Goal: Task Accomplishment & Management: Complete application form

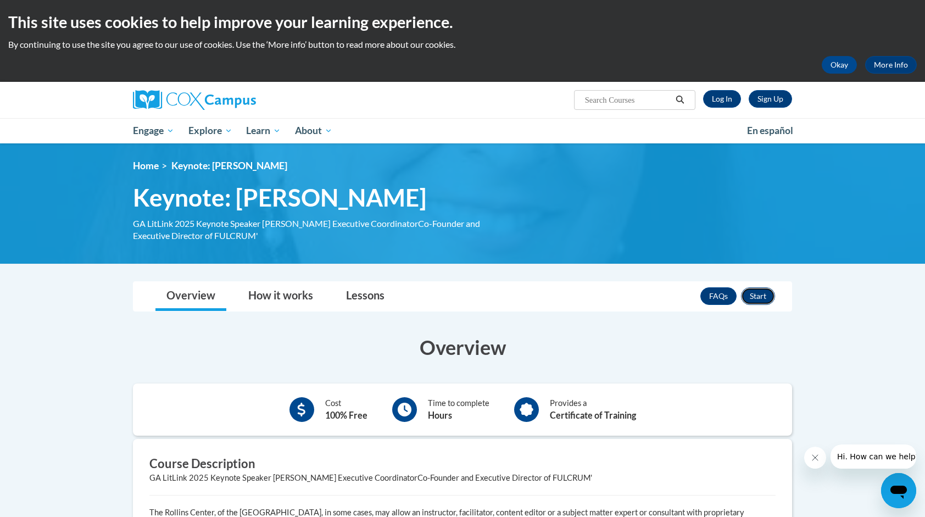
click at [767, 291] on button "Start" at bounding box center [758, 296] width 34 height 18
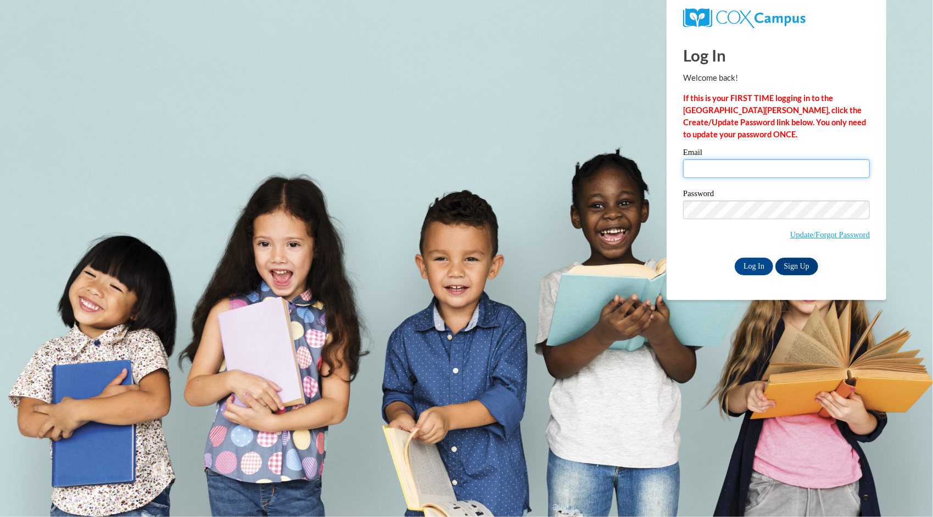
click at [764, 169] on input "Email" at bounding box center [776, 168] width 187 height 19
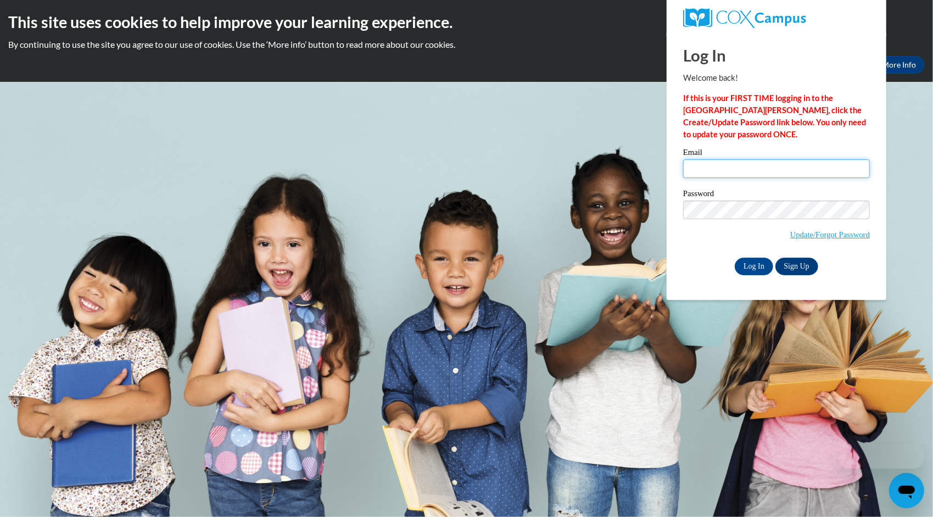
type input "ajeska14@gmail.com"
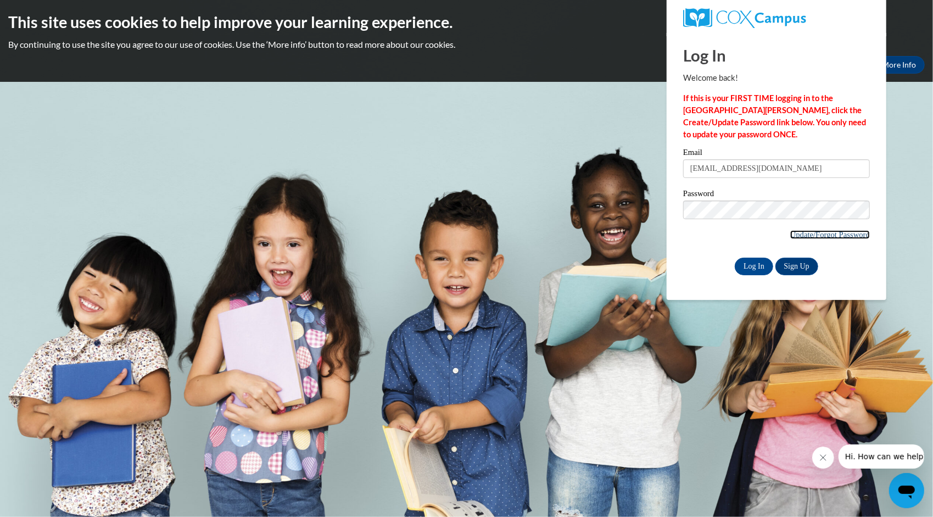
click at [820, 238] on link "Update/Forgot Password" at bounding box center [831, 234] width 80 height 9
click at [806, 266] on link "Sign Up" at bounding box center [797, 267] width 43 height 18
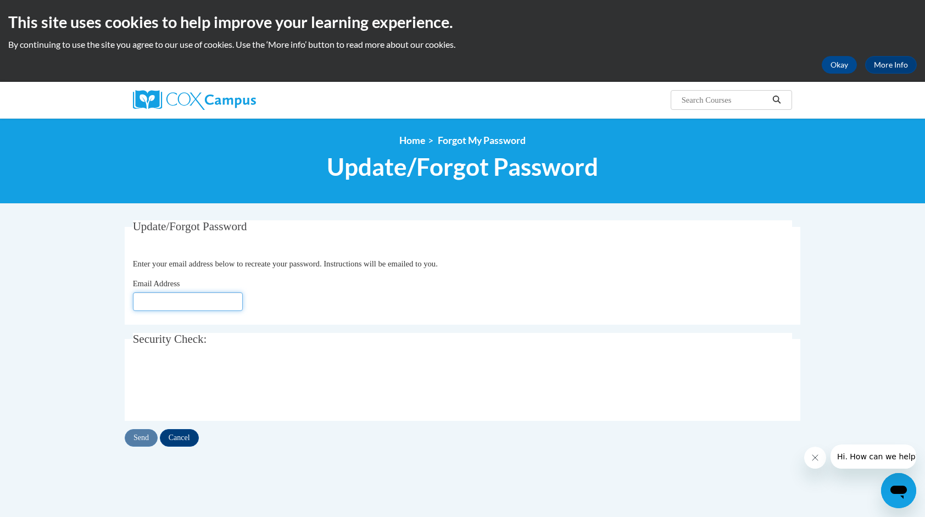
click at [236, 292] on input "Email Address" at bounding box center [188, 301] width 110 height 19
type input "ajeska14@gmail.com"
click at [147, 434] on input "Send" at bounding box center [141, 438] width 33 height 18
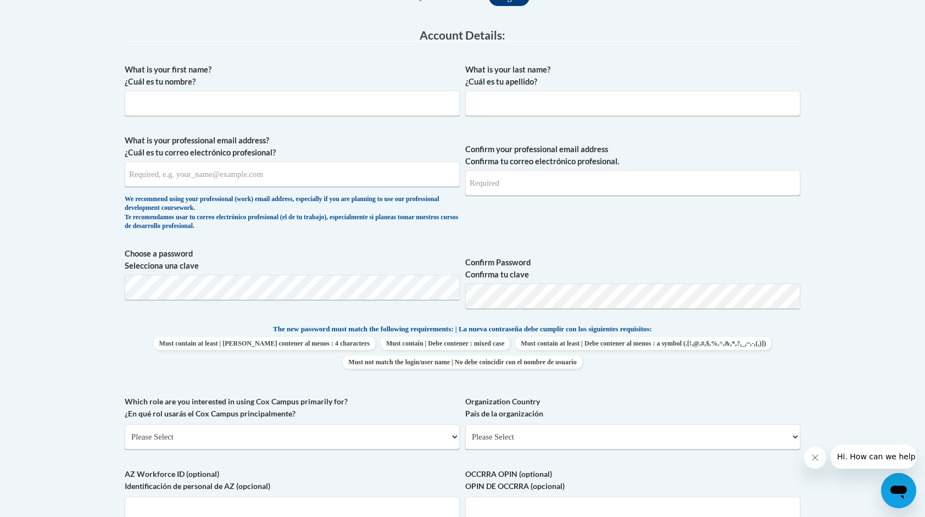
scroll to position [275, 0]
click at [343, 104] on input "What is your first name? ¿Cuál es tu nombre?" at bounding box center [292, 102] width 335 height 25
type input "[PERSON_NAME]"
type input "[EMAIL_ADDRESS][DOMAIN_NAME]"
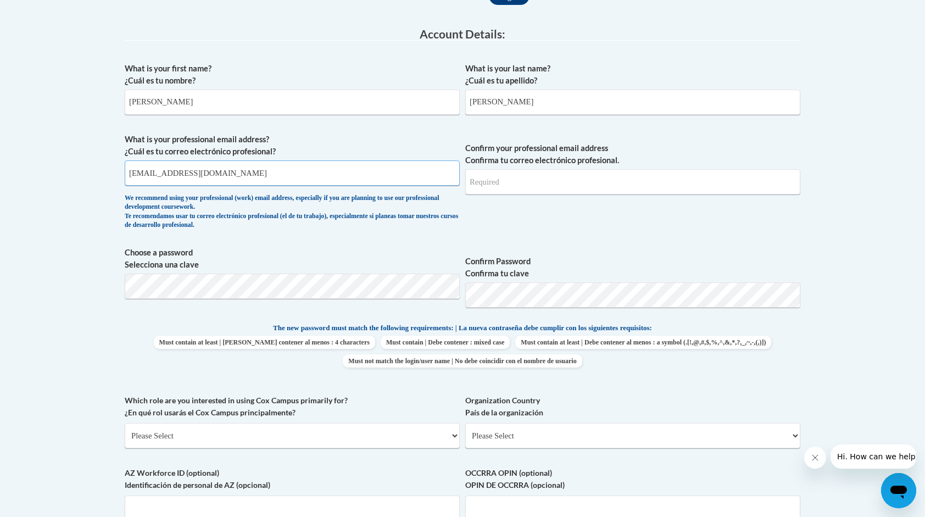
type input "[EMAIL_ADDRESS][DOMAIN_NAME]"
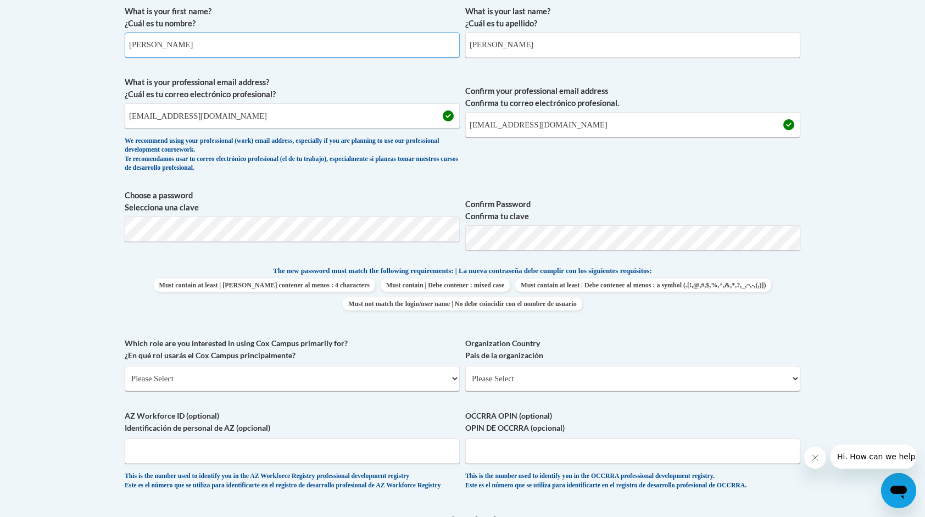
scroll to position [332, 0]
click at [120, 231] on div "Member Registration - All Fields Required Already have an account? Log in Prefe…" at bounding box center [462, 320] width 692 height 858
click at [564, 186] on div "What is your first name? ¿Cuál es tu nombre? [PERSON_NAME] What is your last na…" at bounding box center [463, 250] width 676 height 501
click at [441, 246] on span "Choose a password Selecciona una clave Confirm Password Confirma tu clave" at bounding box center [463, 225] width 676 height 70
click at [660, 175] on span "Confirm your professional email address Confirma tu correo electrónico profesio…" at bounding box center [632, 127] width 335 height 102
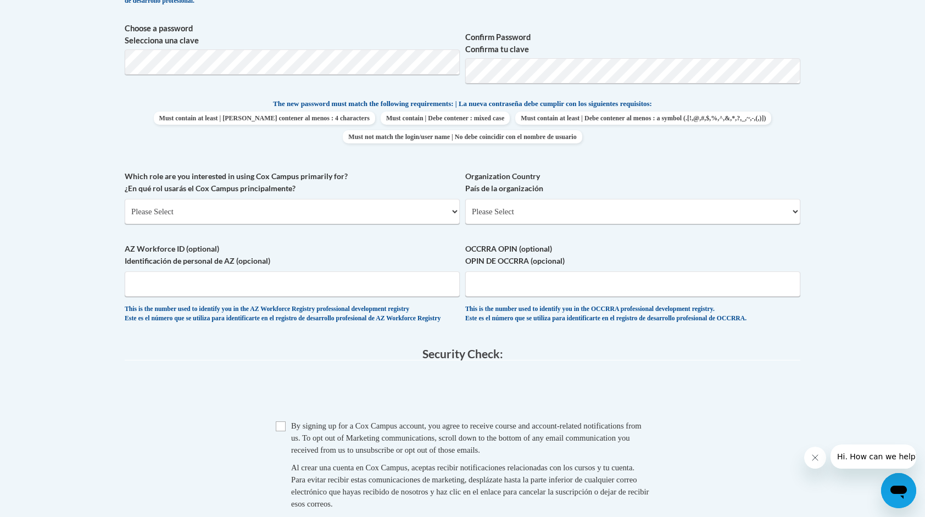
scroll to position [499, 0]
click at [323, 209] on select "Please Select College/University | Colegio/Universidad Community/Nonprofit Part…" at bounding box center [292, 211] width 335 height 25
select select "fbf2d438-af2f-41f8-98f1-81c410e29de3"
click at [125, 199] on select "Please Select College/University | Colegio/Universidad Community/Nonprofit Part…" at bounding box center [292, 211] width 335 height 25
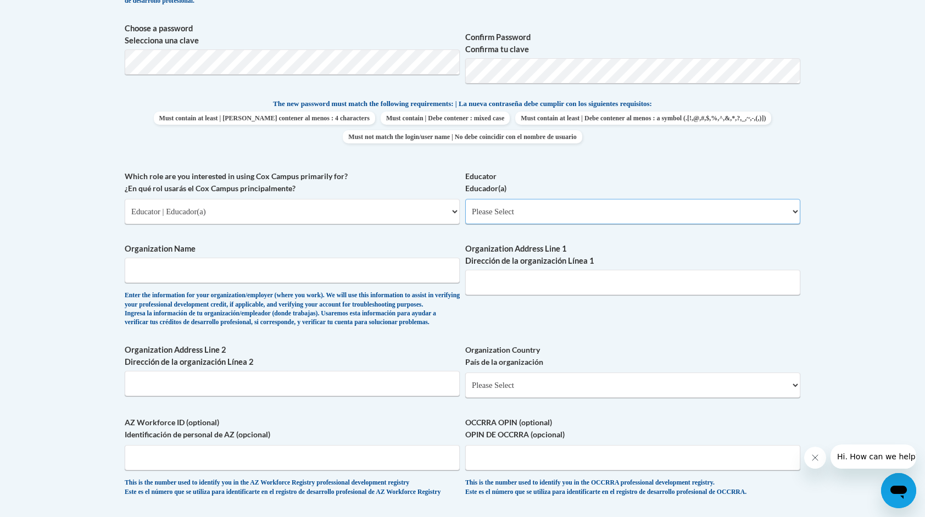
click at [492, 214] on select "Please Select Early Learning/Daycare Teacher/Family Home Care Provider | Maestr…" at bounding box center [632, 211] width 335 height 25
select select "5455f13f-8aeb-4200-a53b-f3dbe28286cf"
click at [465, 199] on select "Please Select Early Learning/Daycare Teacher/Family Home Care Provider | Maestr…" at bounding box center [632, 211] width 335 height 25
click at [85, 304] on body "This site uses cookies to help improve your learning experience. By continuing …" at bounding box center [462, 253] width 925 height 1504
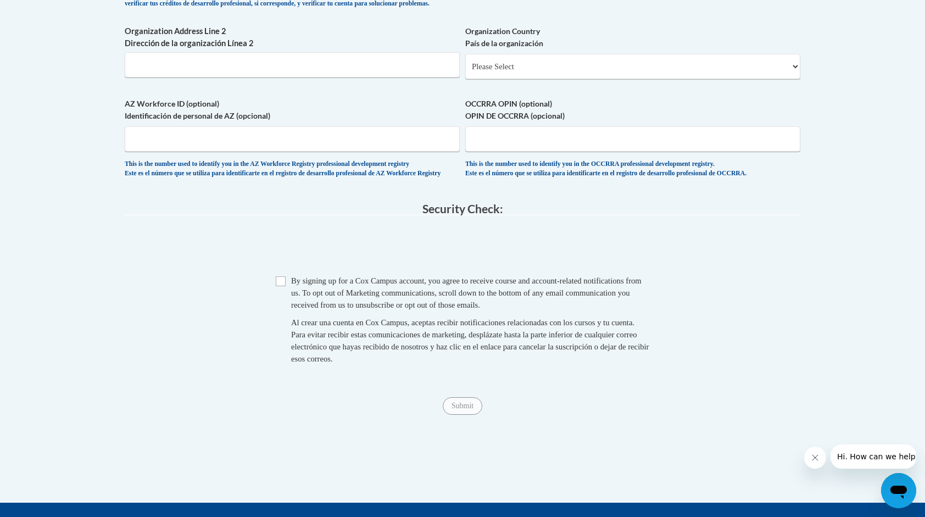
scroll to position [823, 0]
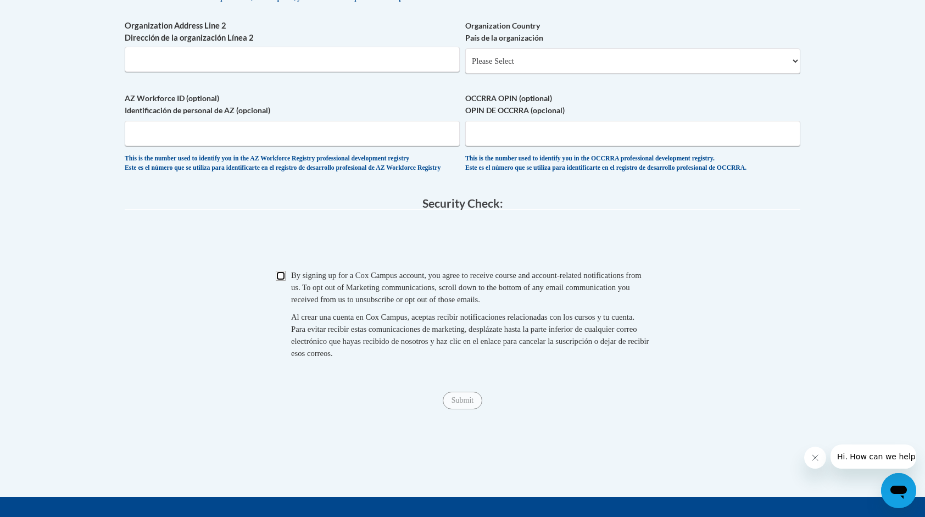
click at [284, 281] on input "Checkbox" at bounding box center [281, 276] width 10 height 10
checkbox input "true"
click at [455, 409] on input "Submit" at bounding box center [463, 401] width 40 height 18
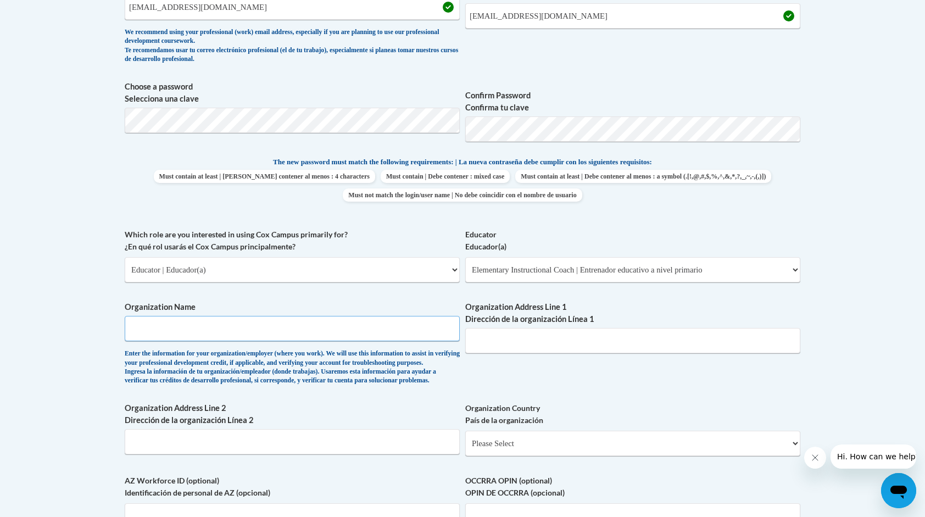
scroll to position [440, 0]
click at [381, 276] on select "Please Select College/University | Colegio/Universidad Community/Nonprofit Part…" at bounding box center [292, 270] width 335 height 25
click at [125, 258] on select "Please Select College/University | Colegio/Universidad Community/Nonprofit Part…" at bounding box center [292, 270] width 335 height 25
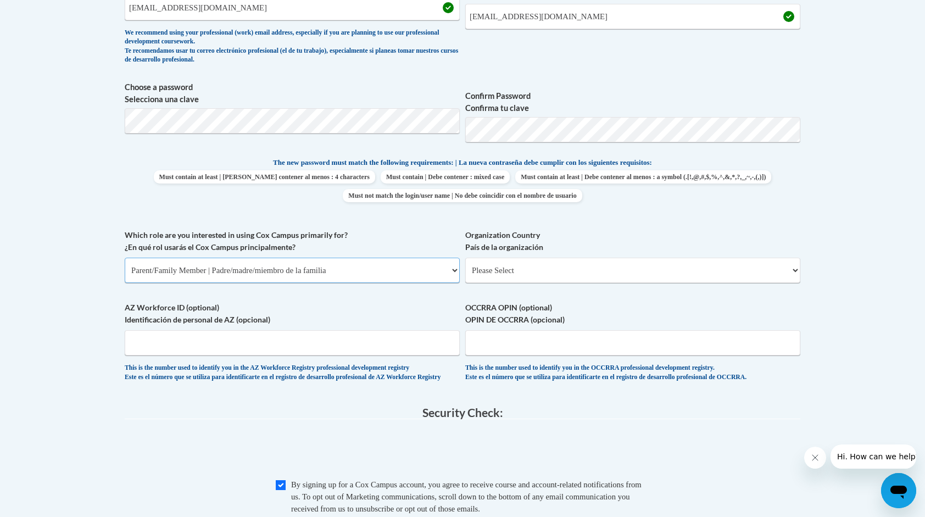
click at [371, 263] on select "Please Select College/University | Colegio/Universidad Community/Nonprofit Part…" at bounding box center [292, 270] width 335 height 25
select select "fbf2d438-af2f-41f8-98f1-81c410e29de3"
click at [125, 258] on select "Please Select College/University | Colegio/Universidad Community/Nonprofit Part…" at bounding box center [292, 270] width 335 height 25
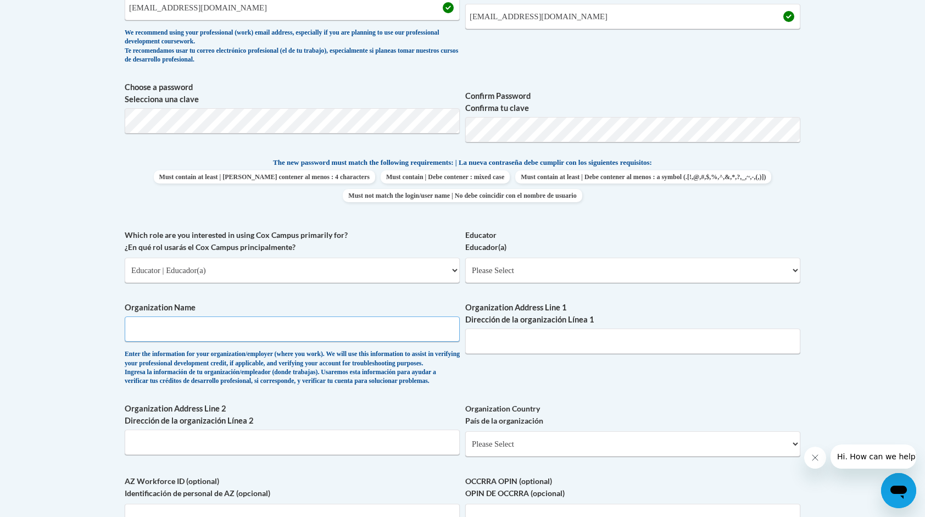
click at [287, 334] on input "Organization Name" at bounding box center [292, 328] width 335 height 25
type input "chualar"
click at [642, 275] on select "Please Select Early Learning/Daycare Teacher/Family Home Care Provider | Maestr…" at bounding box center [632, 270] width 335 height 25
select select "5455f13f-8aeb-4200-a53b-f3dbe28286cf"
click at [465, 258] on select "Please Select Early Learning/Daycare Teacher/Family Home Care Provider | Maestr…" at bounding box center [632, 270] width 335 height 25
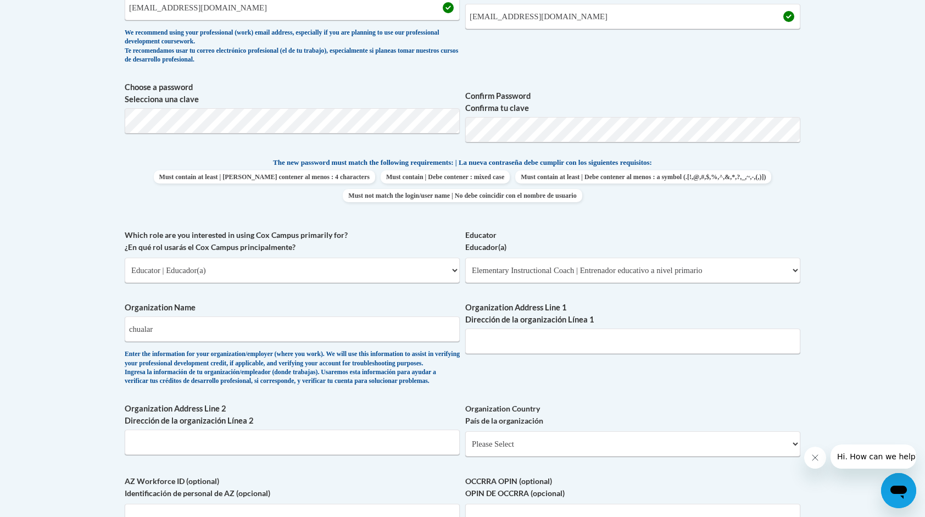
click at [855, 322] on body "This site uses cookies to help improve your learning experience. By continuing …" at bounding box center [462, 312] width 925 height 1504
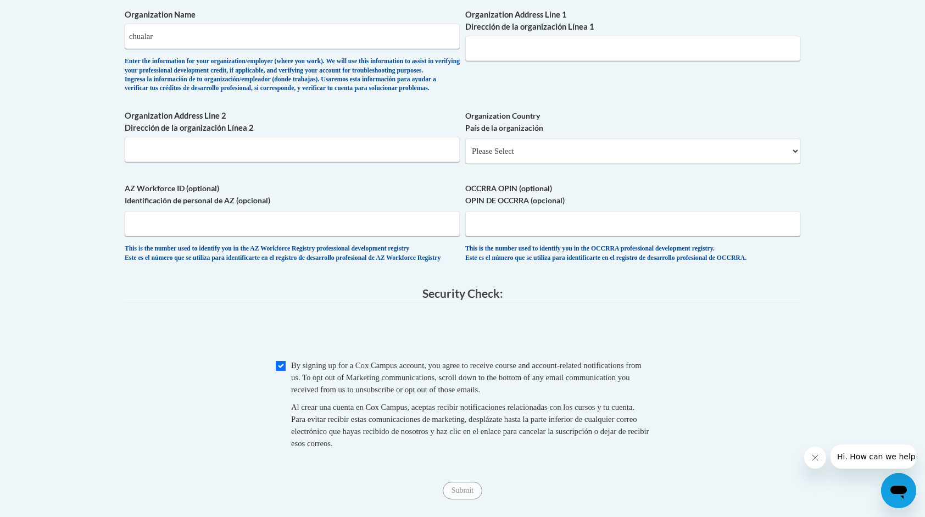
scroll to position [731, 0]
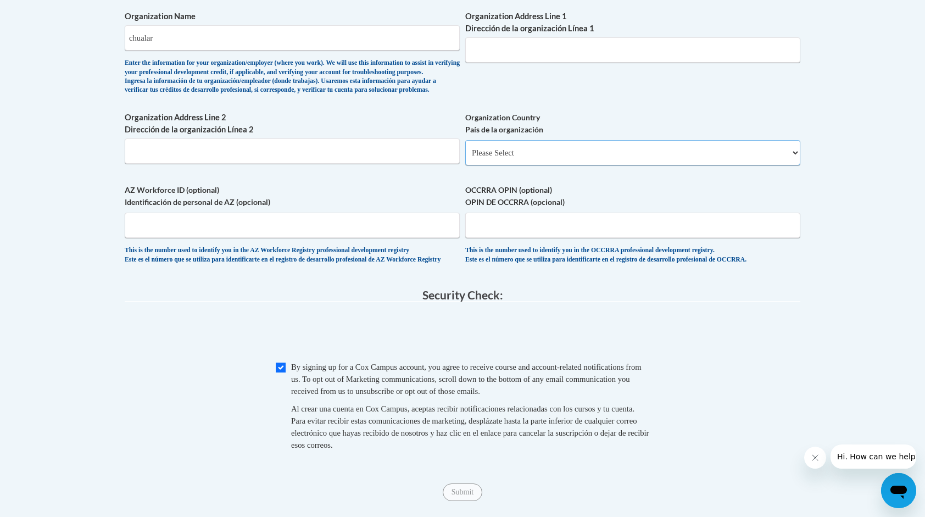
click at [554, 164] on select "Please Select [GEOGRAPHIC_DATA] | [GEOGRAPHIC_DATA] Outside of [GEOGRAPHIC_DATA…" at bounding box center [632, 152] width 335 height 25
select select "ad49bcad-a171-4b2e-b99c-48b446064914"
click at [465, 157] on select "Please Select [GEOGRAPHIC_DATA] | [GEOGRAPHIC_DATA] Outside of [GEOGRAPHIC_DATA…" at bounding box center [632, 152] width 335 height 25
select select
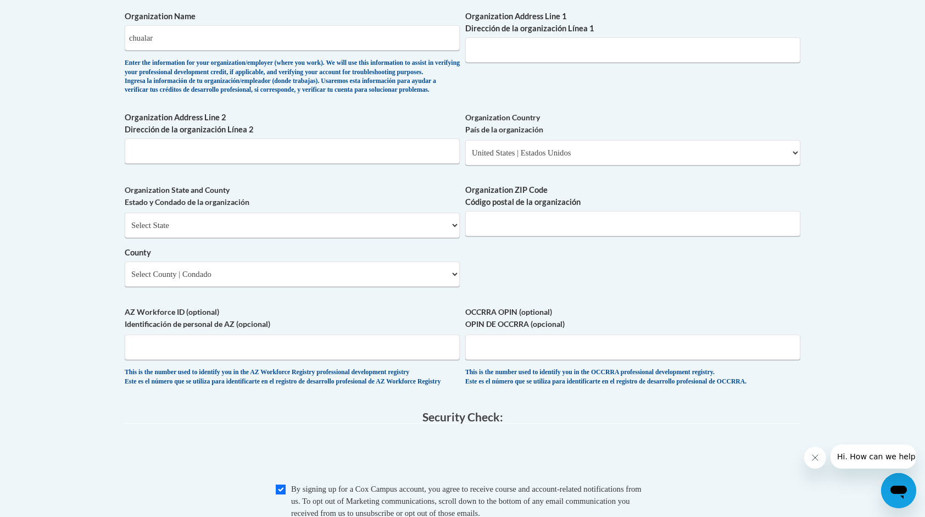
click at [108, 311] on body "This site uses cookies to help improve your learning experience. By continuing …" at bounding box center [462, 82] width 925 height 1626
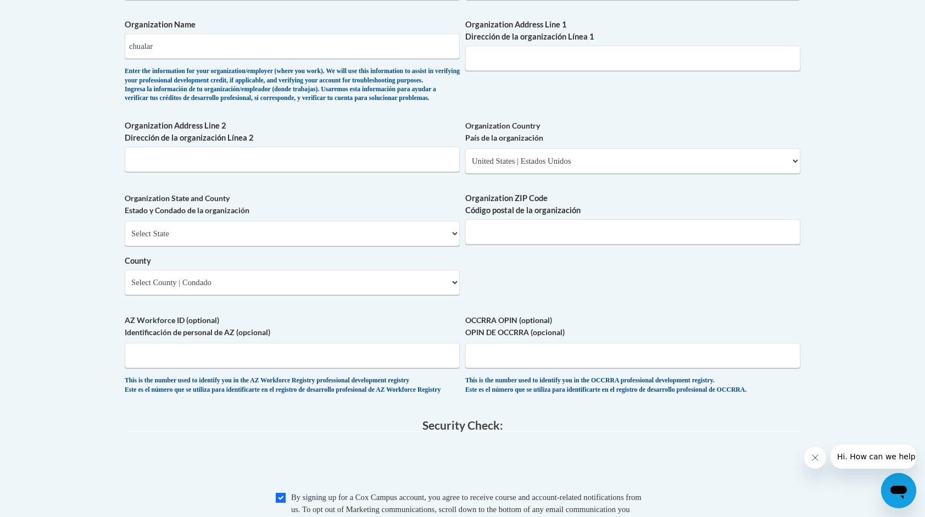
scroll to position [722, 0]
click at [180, 247] on select "Select State [US_STATE] [US_STATE] [US_STATE] [US_STATE] [US_STATE] [US_STATE] …" at bounding box center [292, 233] width 335 height 25
select select "[US_STATE]"
click at [125, 239] on select "Select State [US_STATE] [US_STATE] [US_STATE] [US_STATE] [US_STATE] [US_STATE] …" at bounding box center [292, 233] width 335 height 25
click at [37, 292] on body "This site uses cookies to help improve your learning experience. By continuing …" at bounding box center [462, 91] width 925 height 1626
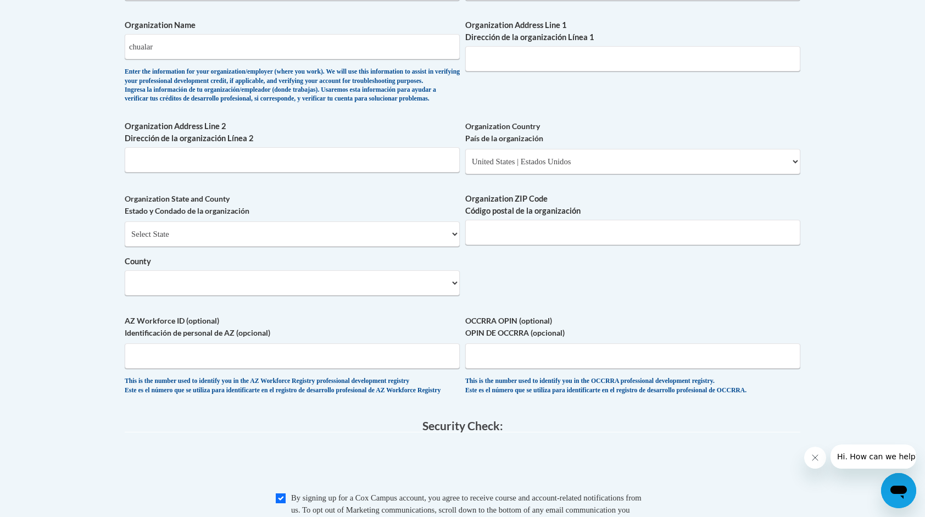
click at [37, 292] on body "This site uses cookies to help improve your learning experience. By continuing …" at bounding box center [462, 91] width 925 height 1626
click at [503, 245] on input "Organization ZIP Code Código postal de la organización" at bounding box center [632, 232] width 335 height 25
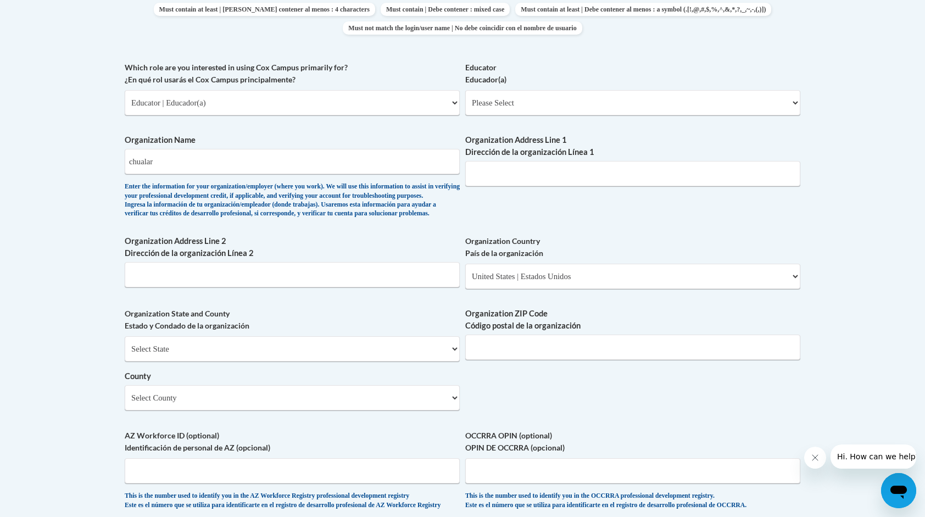
scroll to position [959, 0]
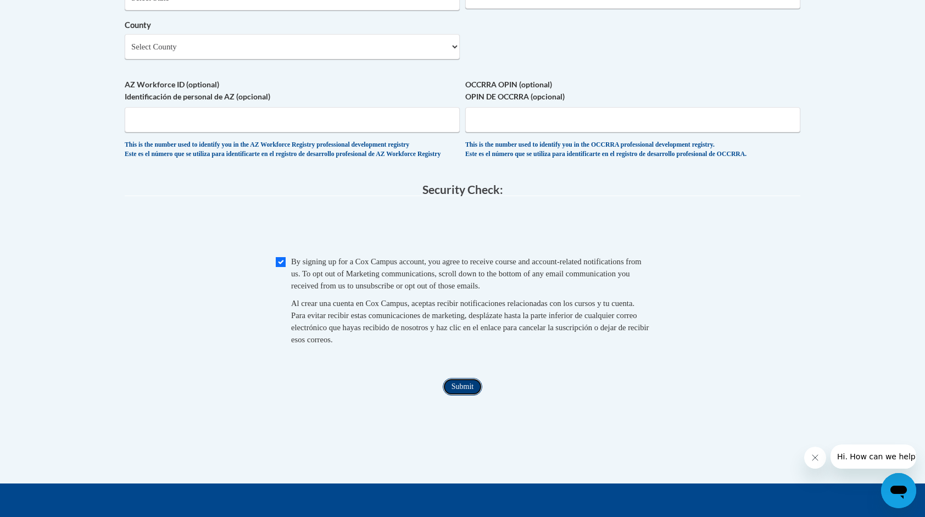
click at [466, 396] on input "Submit" at bounding box center [463, 387] width 40 height 18
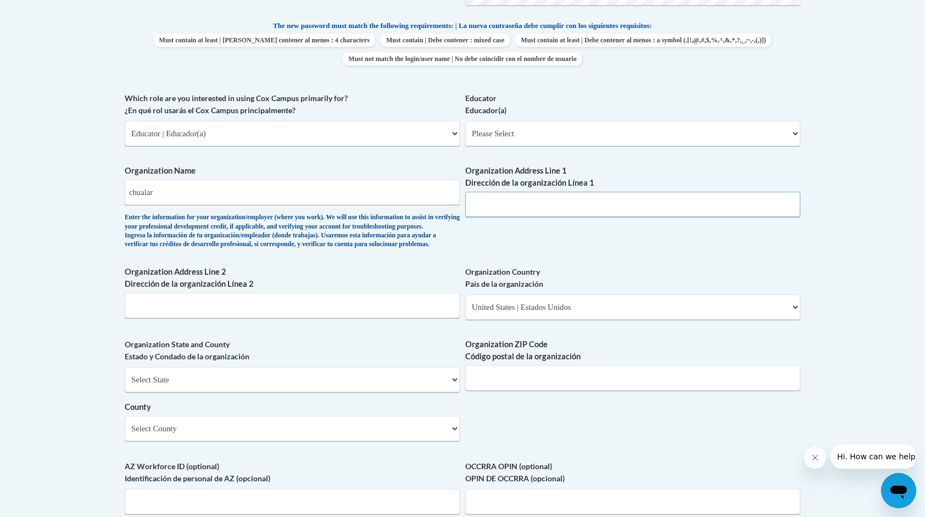
scroll to position [577, 0]
type input "."
click at [820, 205] on body "This site uses cookies to help improve your learning experience. By continuing …" at bounding box center [462, 236] width 925 height 1626
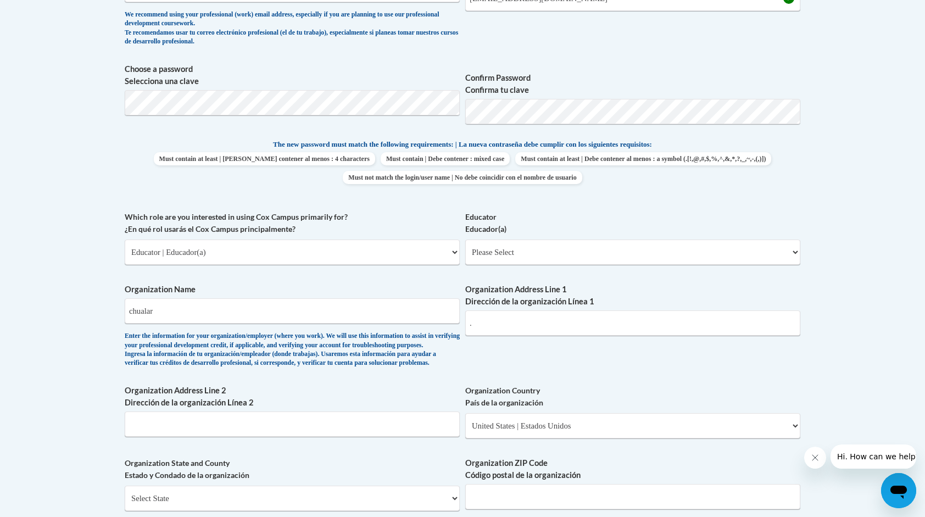
scroll to position [959, 0]
